Goal: Information Seeking & Learning: Learn about a topic

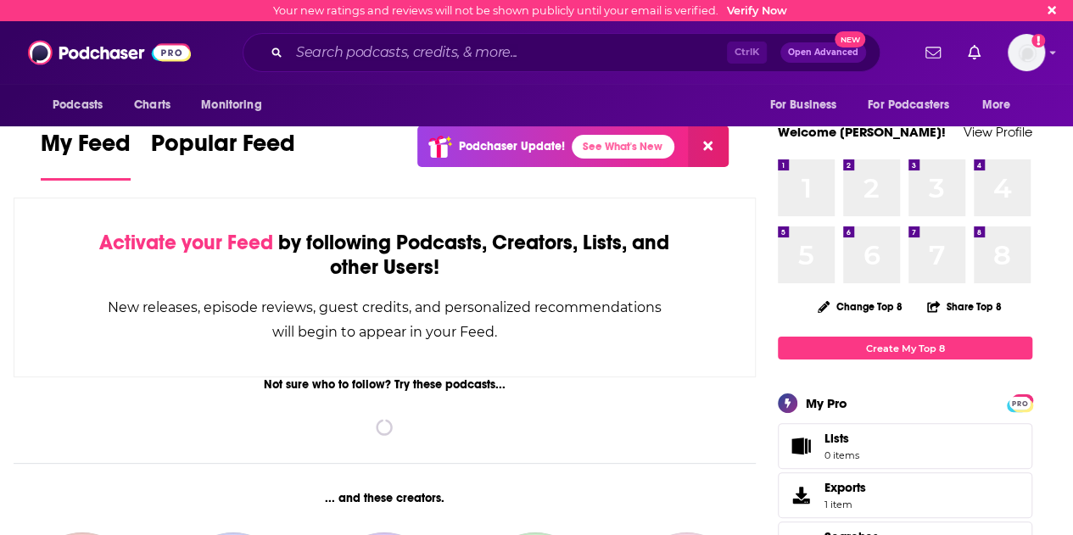
click at [499, 56] on input "Search podcasts, credits, & more..." at bounding box center [508, 52] width 438 height 27
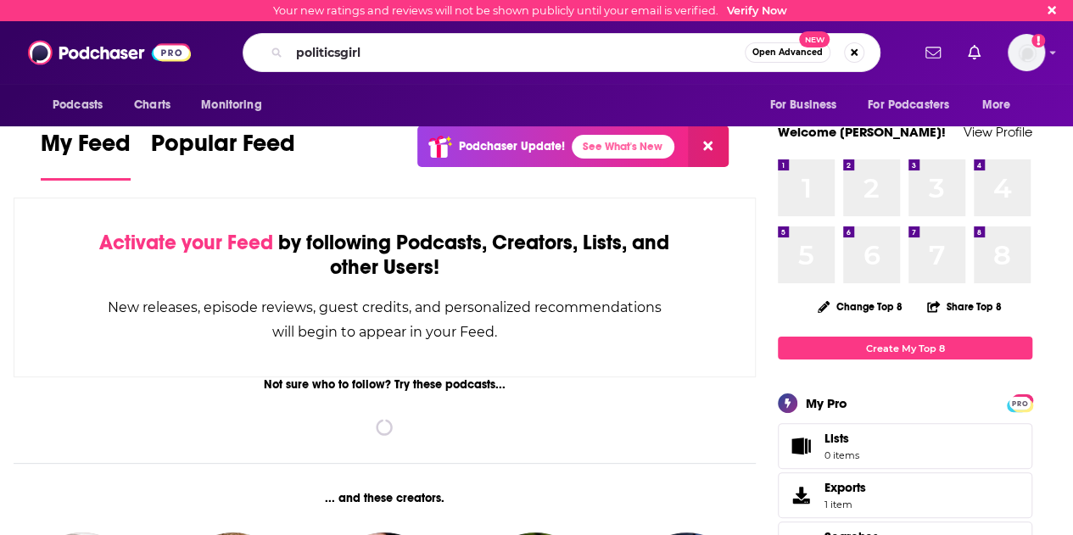
type input "politicsgirl"
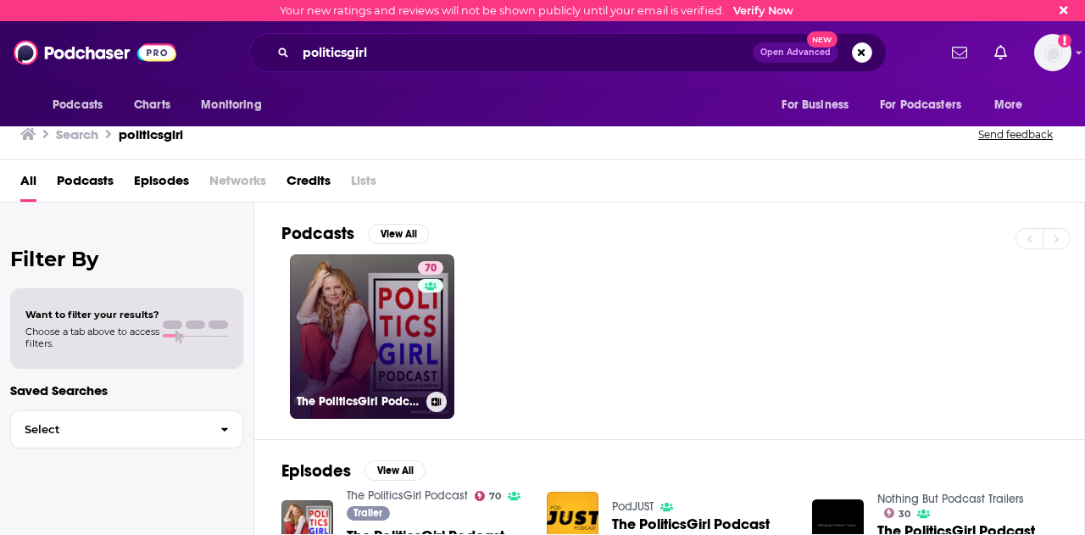
click at [332, 404] on h3 "The PoliticsGirl Podcast" at bounding box center [358, 401] width 123 height 14
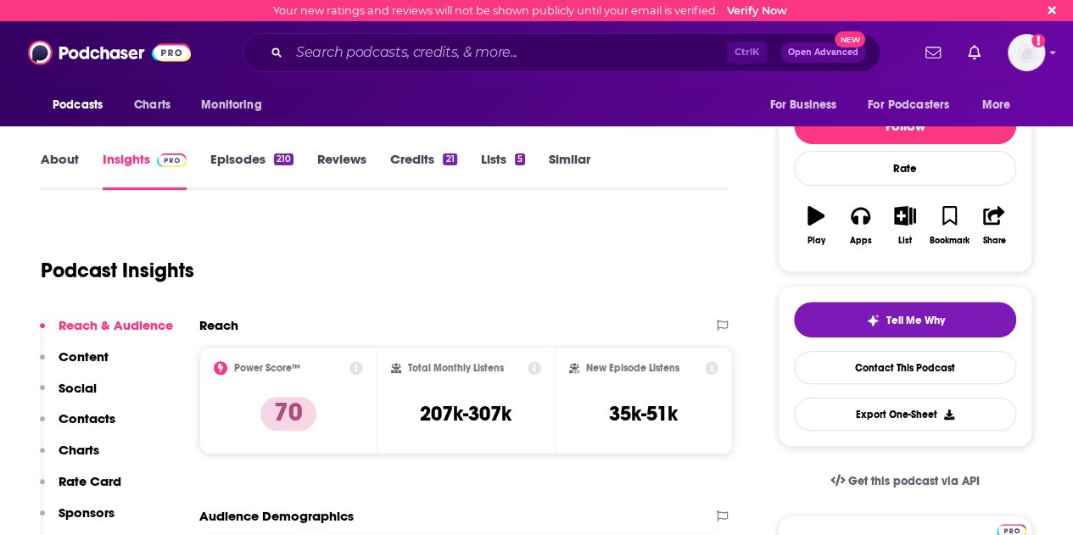
scroll to position [349, 0]
